Goal: Navigation & Orientation: Find specific page/section

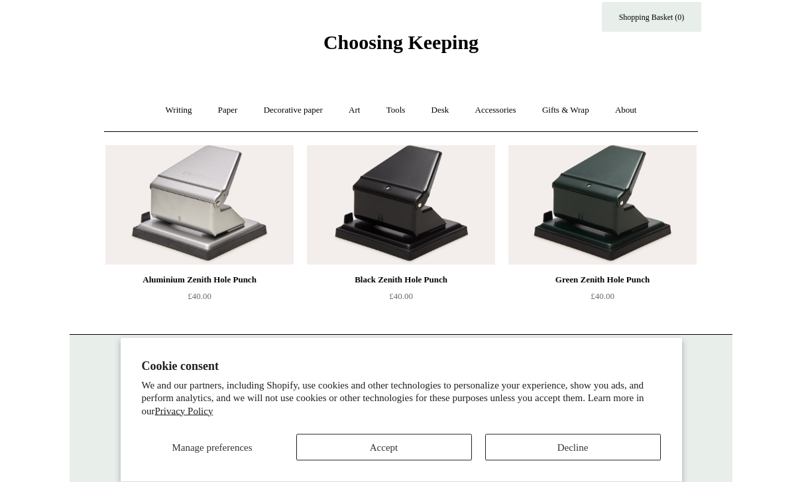
scroll to position [44, 0]
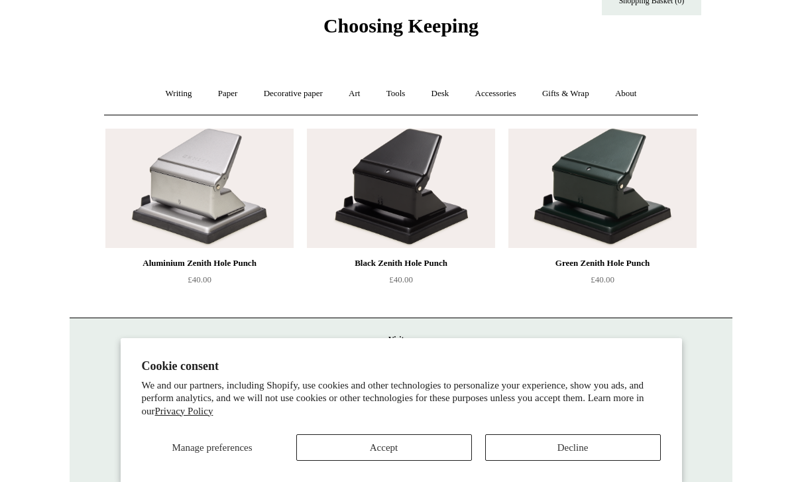
click at [192, 178] on img at bounding box center [199, 188] width 188 height 119
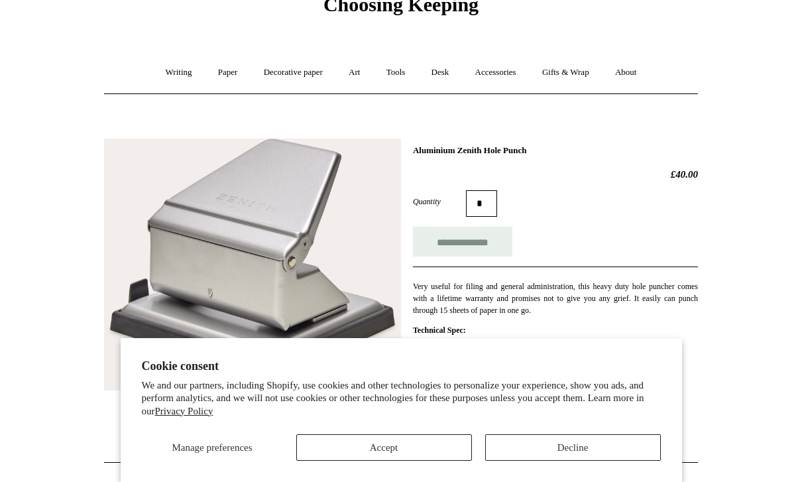
scroll to position [178, 0]
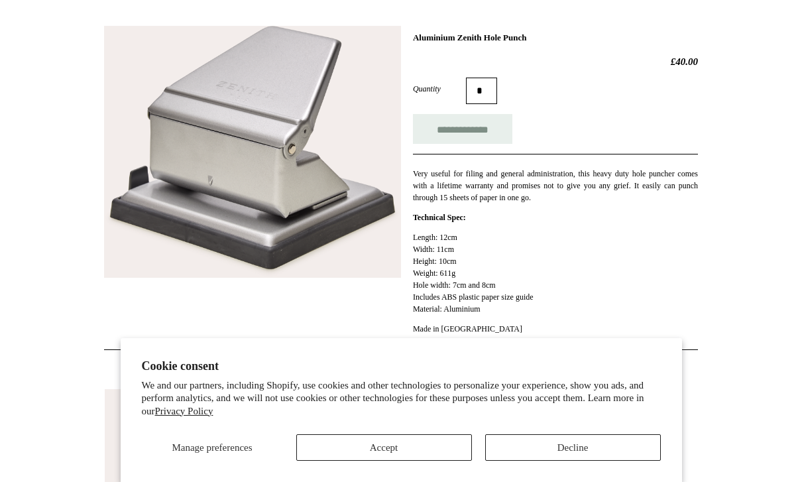
click at [352, 461] on button "Accept" at bounding box center [384, 447] width 176 height 27
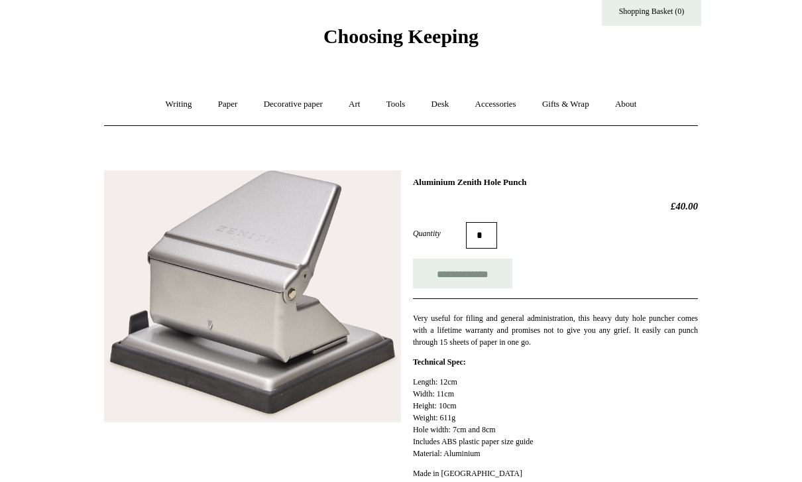
scroll to position [0, 0]
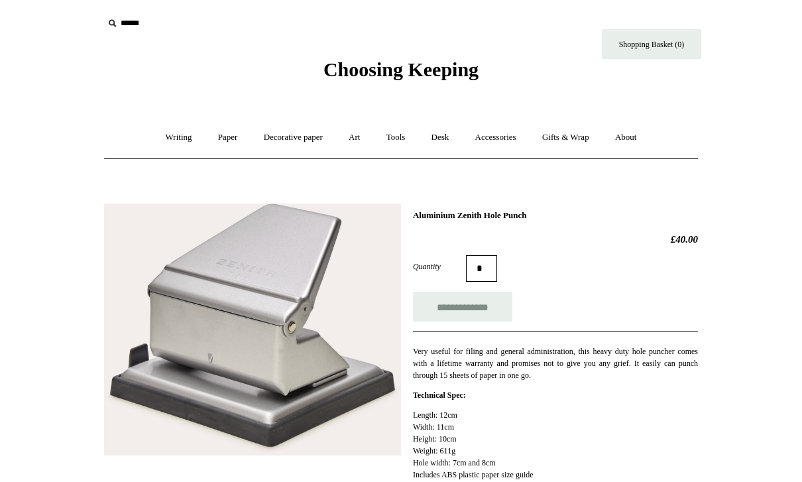
click at [443, 313] on input "**********" at bounding box center [462, 307] width 99 height 30
click at [442, 135] on link "Desk +" at bounding box center [440, 137] width 42 height 35
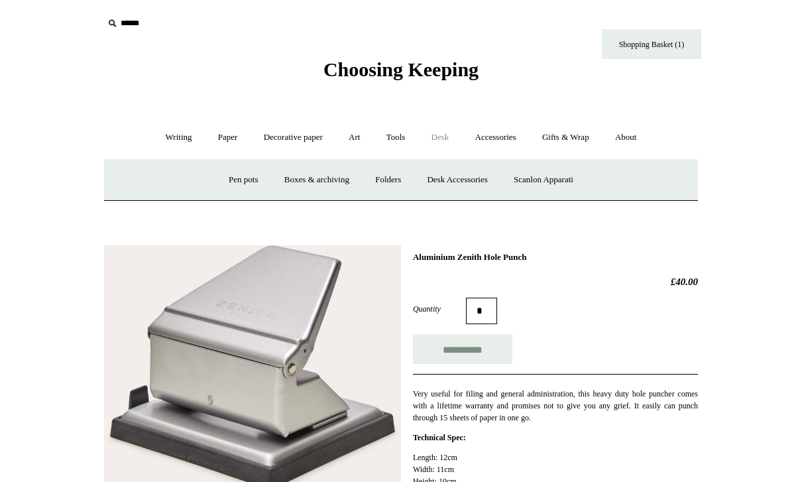
type input "**********"
click at [233, 186] on link "Pen pots" at bounding box center [243, 179] width 53 height 35
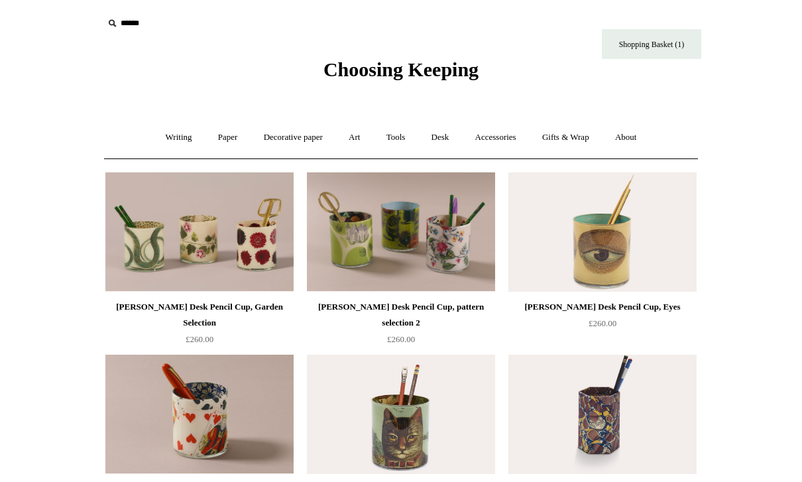
click at [158, 133] on link "Writing +" at bounding box center [179, 137] width 50 height 35
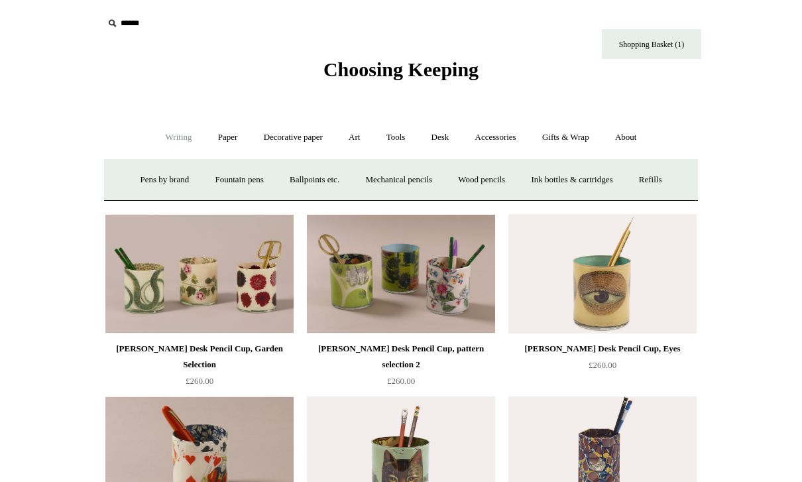
click at [135, 180] on link "Pens by brand +" at bounding box center [165, 179] width 73 height 35
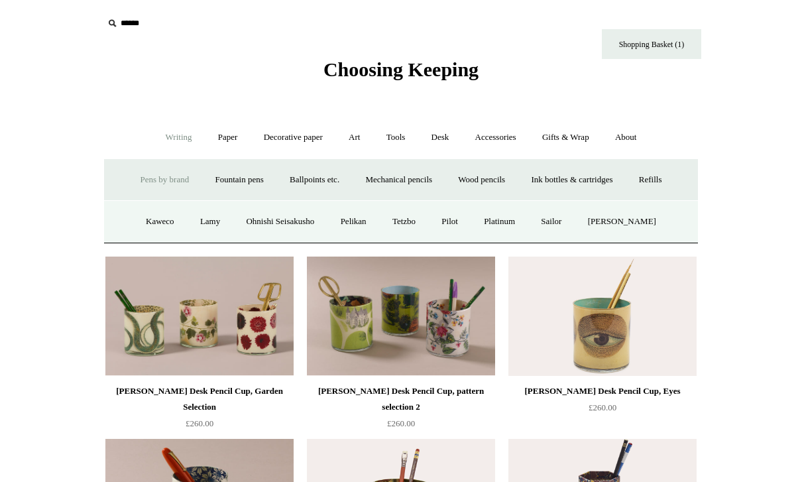
click at [146, 219] on link "Kaweco" at bounding box center [160, 221] width 52 height 35
click at [358, 140] on link "Art +" at bounding box center [354, 137] width 35 height 35
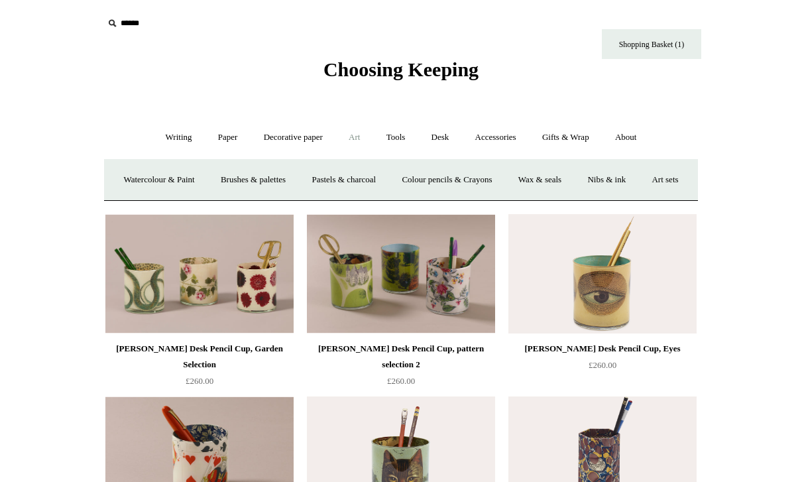
click at [402, 139] on link "Tools +" at bounding box center [395, 137] width 43 height 35
click at [492, 132] on link "Accessories +" at bounding box center [495, 137] width 65 height 35
click at [395, 138] on link "Tools +" at bounding box center [395, 137] width 43 height 35
click at [317, 183] on link "Scissors" at bounding box center [325, 179] width 52 height 35
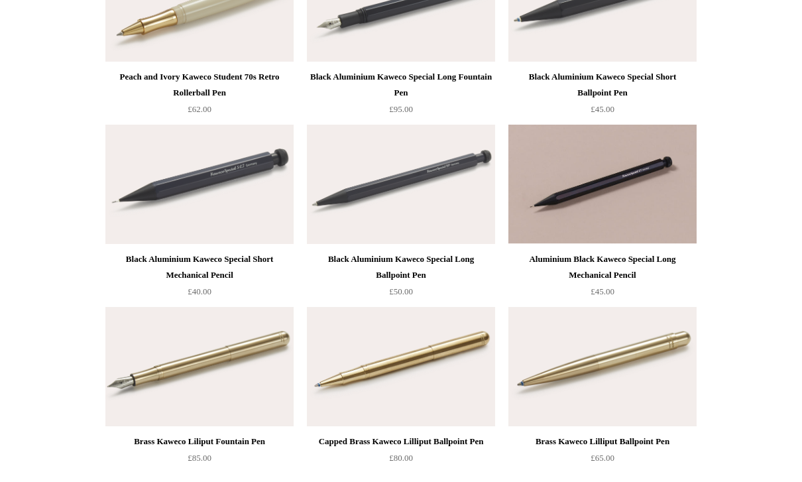
scroll to position [4887, 0]
